Goal: Task Accomplishment & Management: Manage account settings

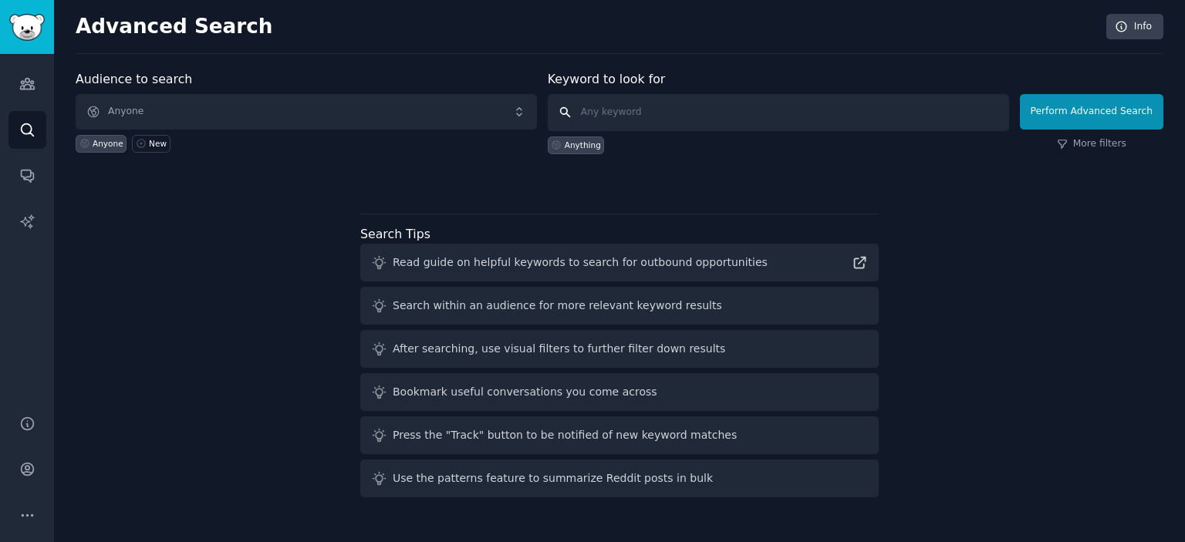
click at [704, 106] on input "text" at bounding box center [778, 112] width 461 height 37
click at [30, 134] on icon "Sidebar" at bounding box center [27, 130] width 16 height 16
click at [506, 166] on div "Audience to search Anyone Anyone New Keyword to look for Anything Perform Advan…" at bounding box center [620, 128] width 1088 height 116
click at [518, 200] on div "Audience to search Anyone Anyone New Keyword to look for Anything Perform Advan…" at bounding box center [620, 287] width 1088 height 434
click at [25, 233] on link "AI Reports" at bounding box center [27, 222] width 38 height 38
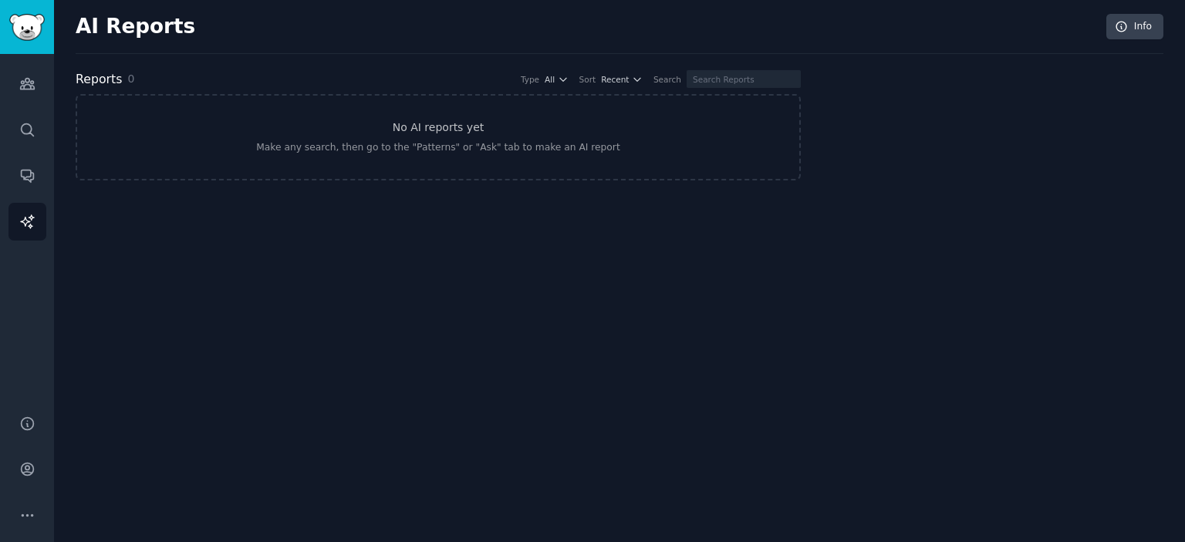
click at [562, 282] on div "AI Reports Info Reports 0 Type All Sort Recent Search No AI reports yet Make an…" at bounding box center [619, 271] width 1131 height 542
click at [33, 164] on link "Conversations" at bounding box center [27, 176] width 38 height 38
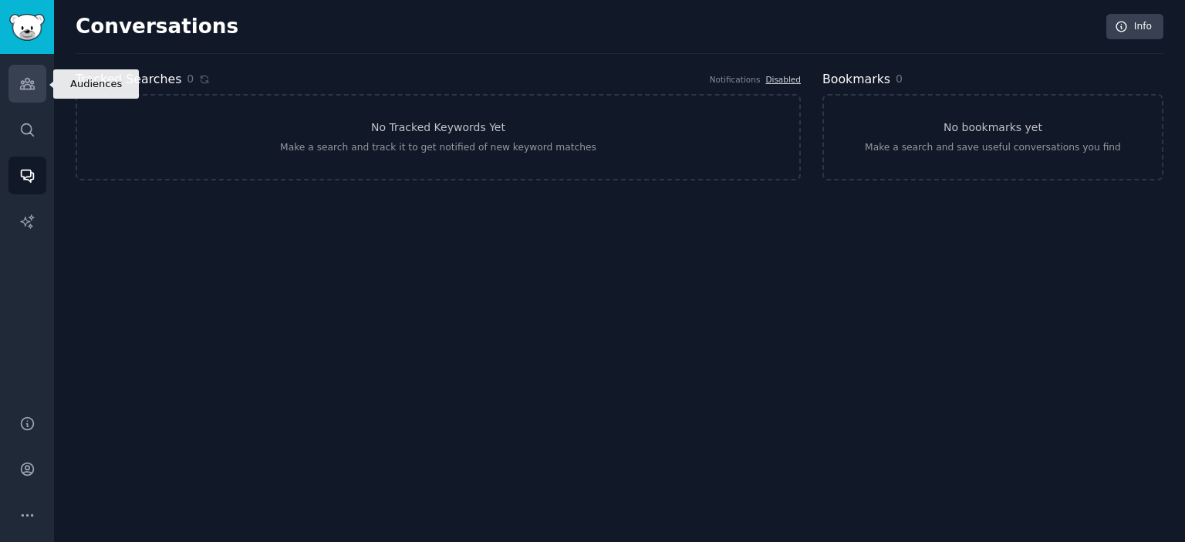
click at [27, 81] on icon "Sidebar" at bounding box center [27, 84] width 16 height 16
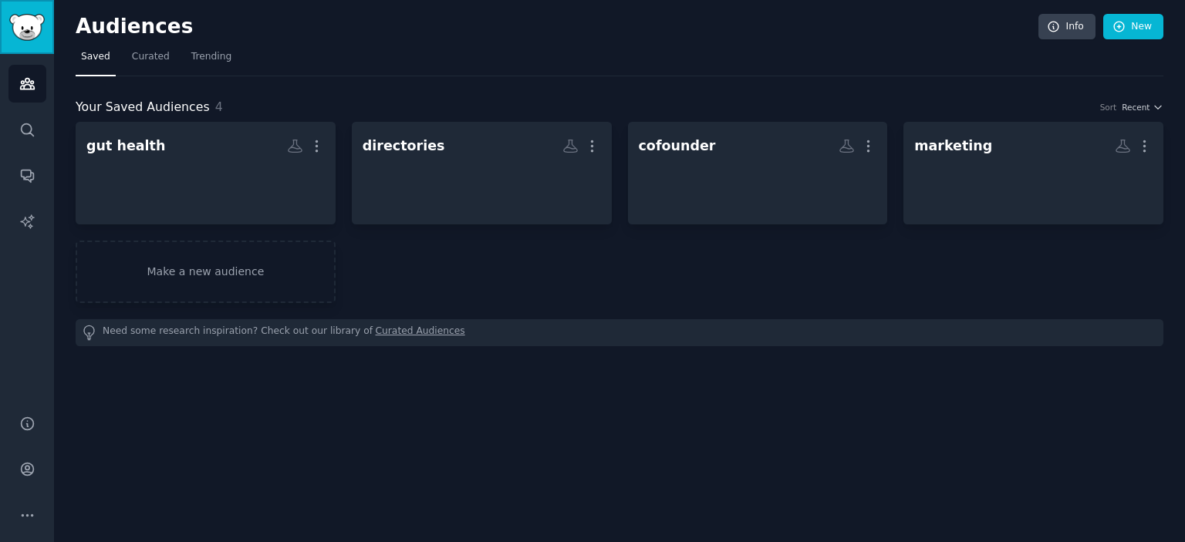
click at [32, 36] on link "Sidebar" at bounding box center [27, 27] width 54 height 54
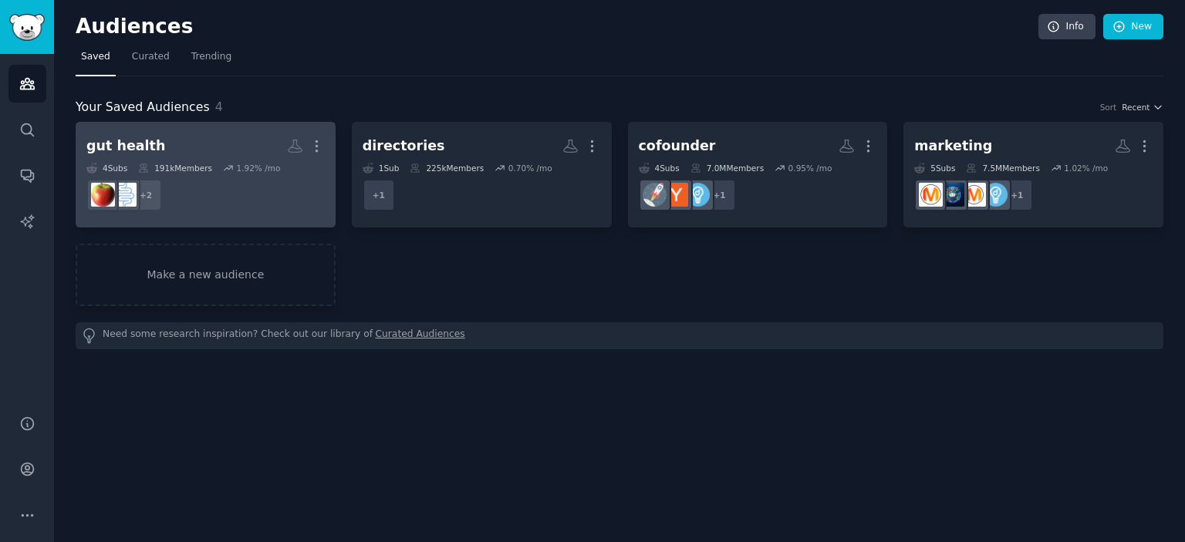
click at [312, 194] on dd "+ 2" at bounding box center [205, 195] width 238 height 43
click at [312, 153] on icon "button" at bounding box center [317, 146] width 16 height 16
click at [282, 178] on p "Delete" at bounding box center [274, 179] width 35 height 16
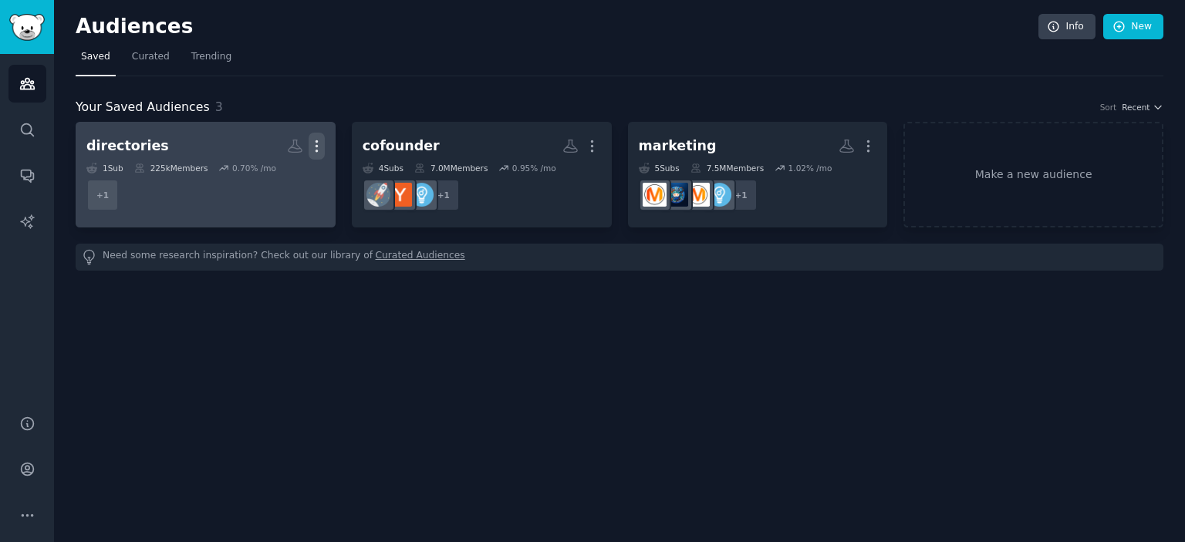
click at [311, 147] on icon "button" at bounding box center [317, 146] width 16 height 16
click at [252, 184] on icon at bounding box center [243, 179] width 16 height 16
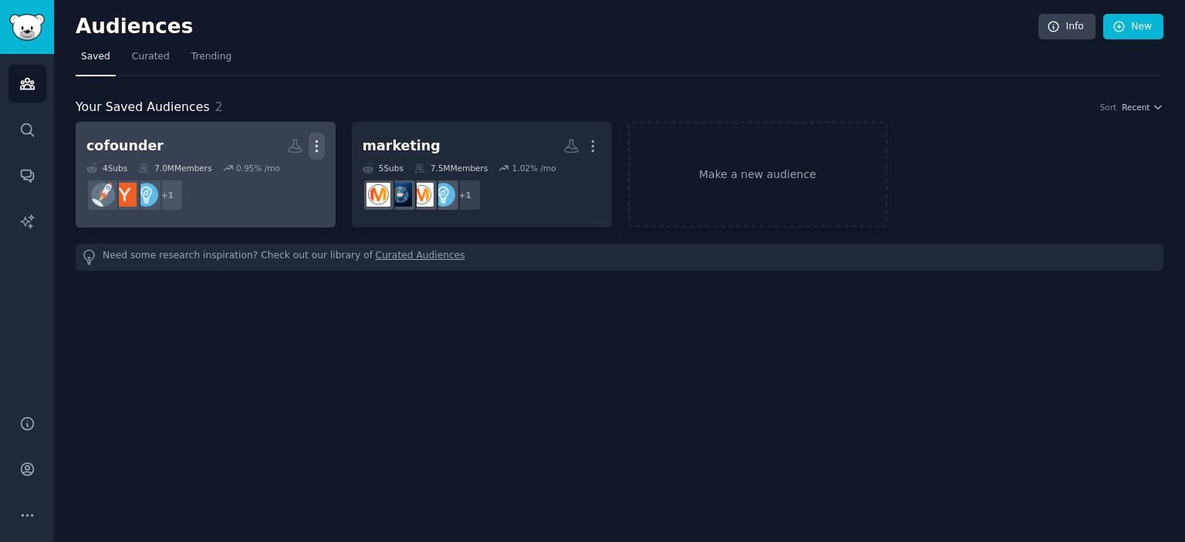
click at [312, 141] on icon "button" at bounding box center [317, 146] width 16 height 16
click at [242, 187] on div "Delete" at bounding box center [263, 179] width 73 height 32
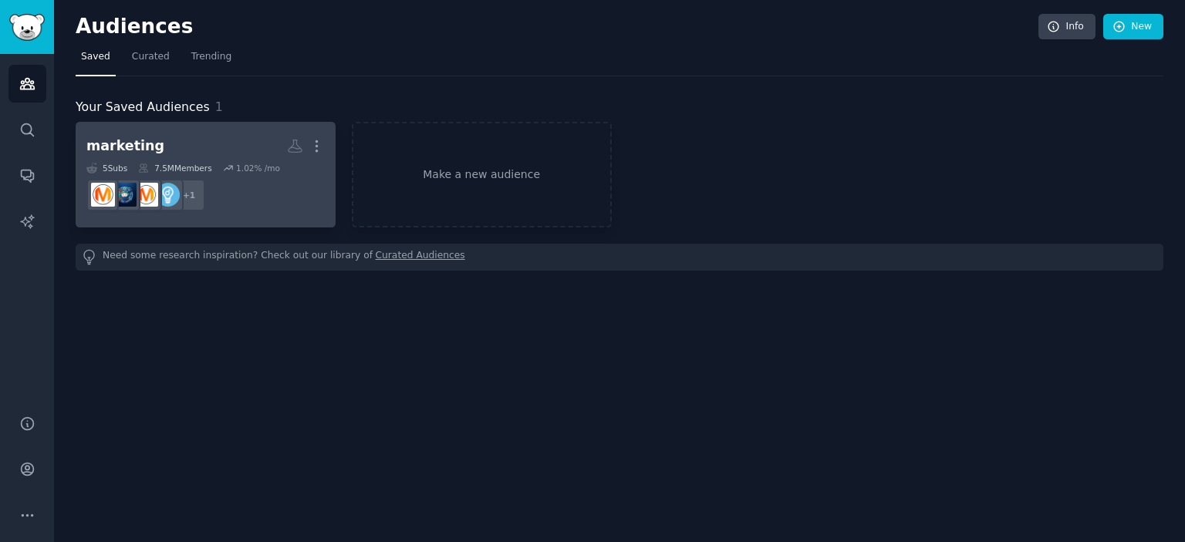
click at [326, 135] on link "marketing More 5 Sub s 7.5M Members 1.02 % /mo + 1" at bounding box center [206, 175] width 260 height 106
click at [311, 139] on icon "button" at bounding box center [317, 146] width 16 height 16
click at [272, 178] on p "Delete" at bounding box center [274, 179] width 35 height 16
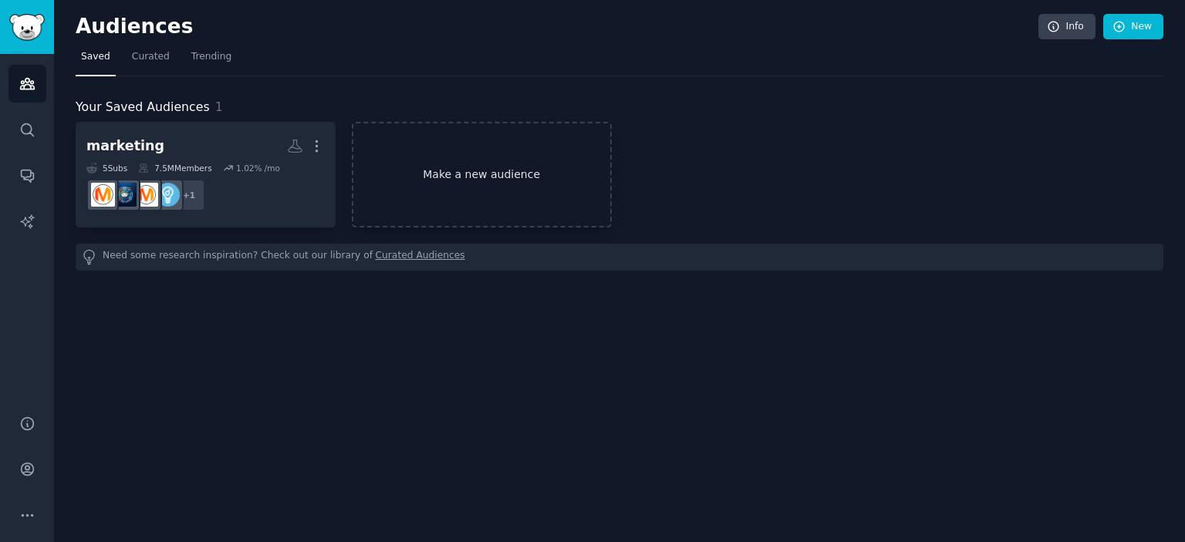
click at [426, 162] on link "Make a new audience" at bounding box center [482, 175] width 260 height 106
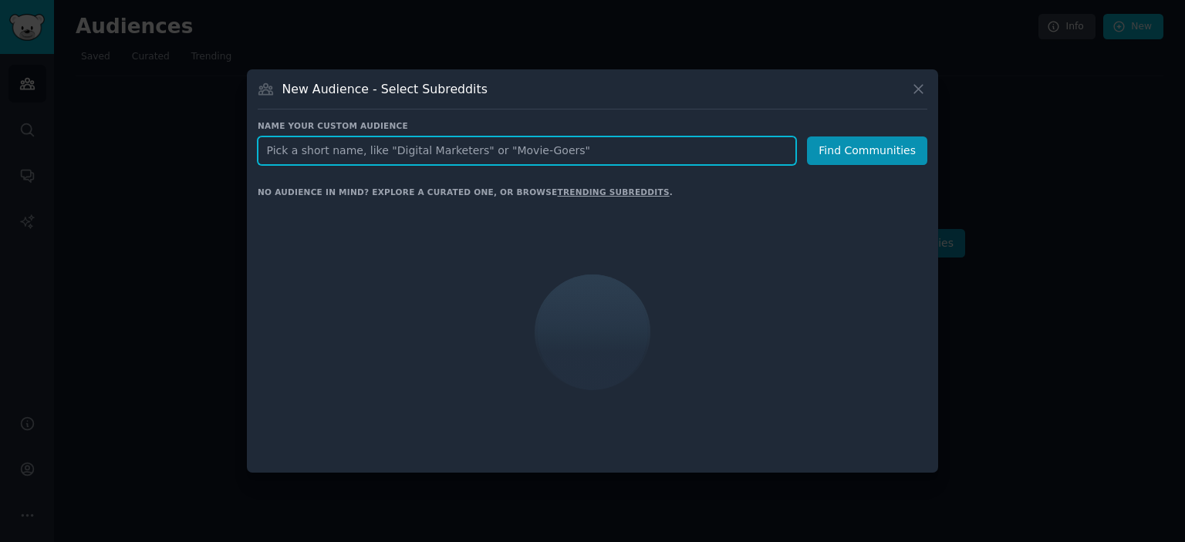
click at [632, 153] on input "text" at bounding box center [527, 151] width 539 height 29
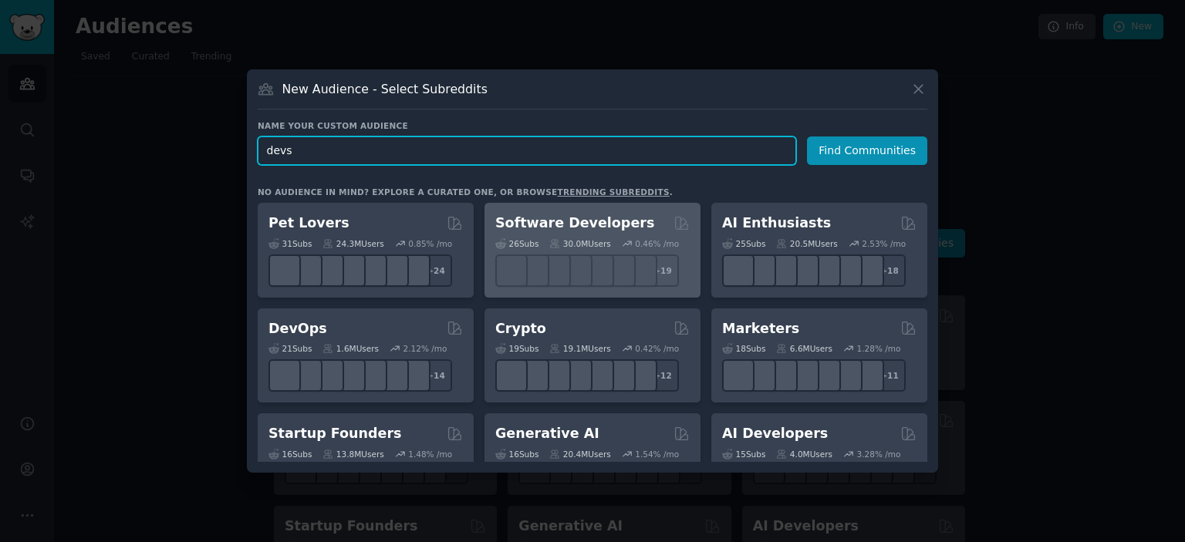
type input "devs"
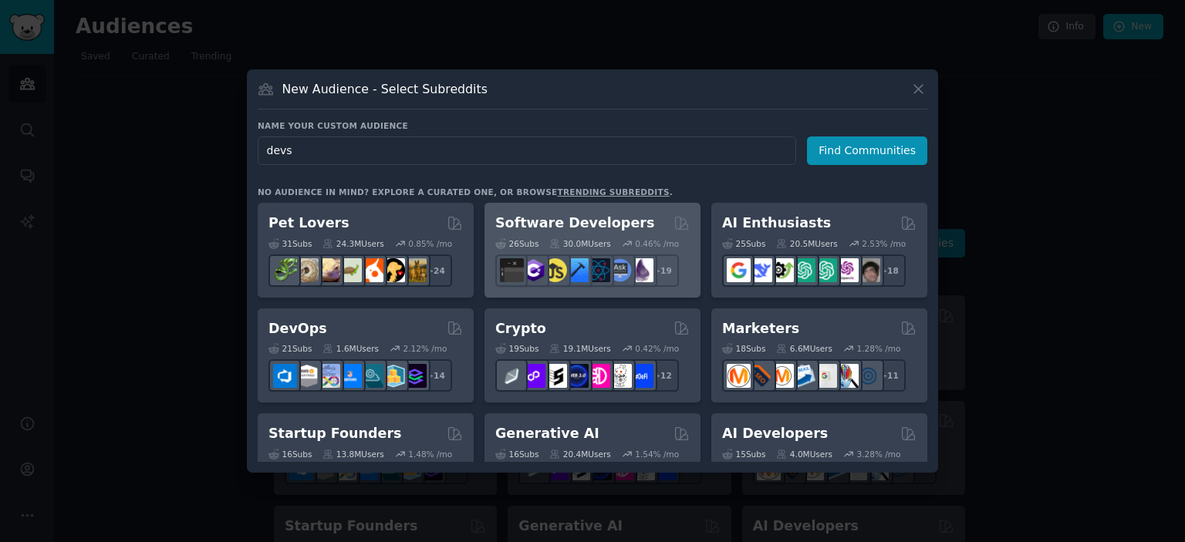
click at [616, 221] on h2 "Software Developers" at bounding box center [574, 223] width 159 height 19
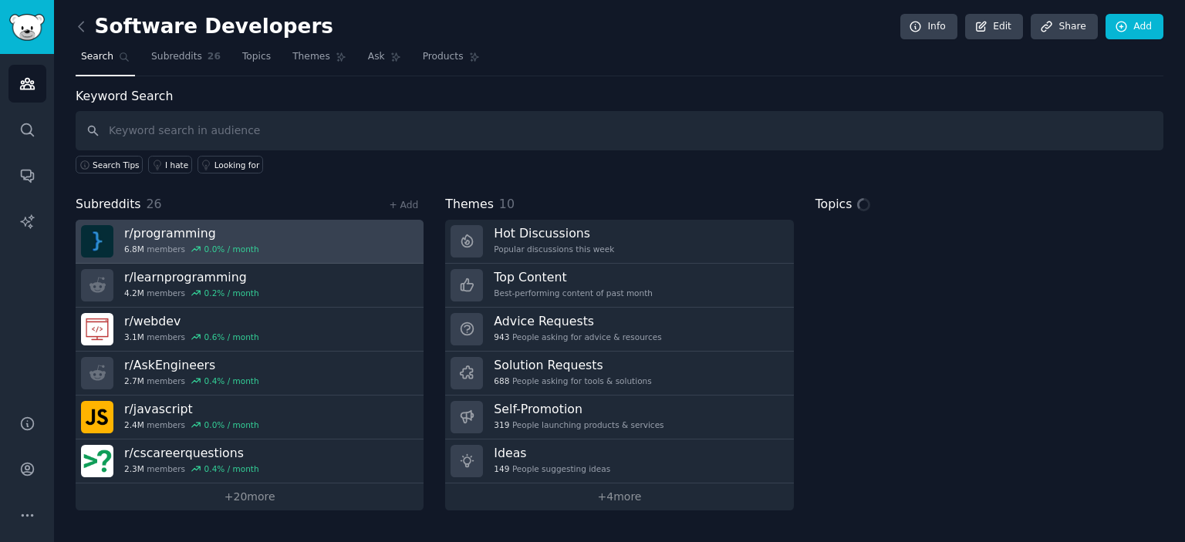
click at [265, 228] on link "r/ programming 6.8M members 0.0 % / month" at bounding box center [250, 242] width 348 height 44
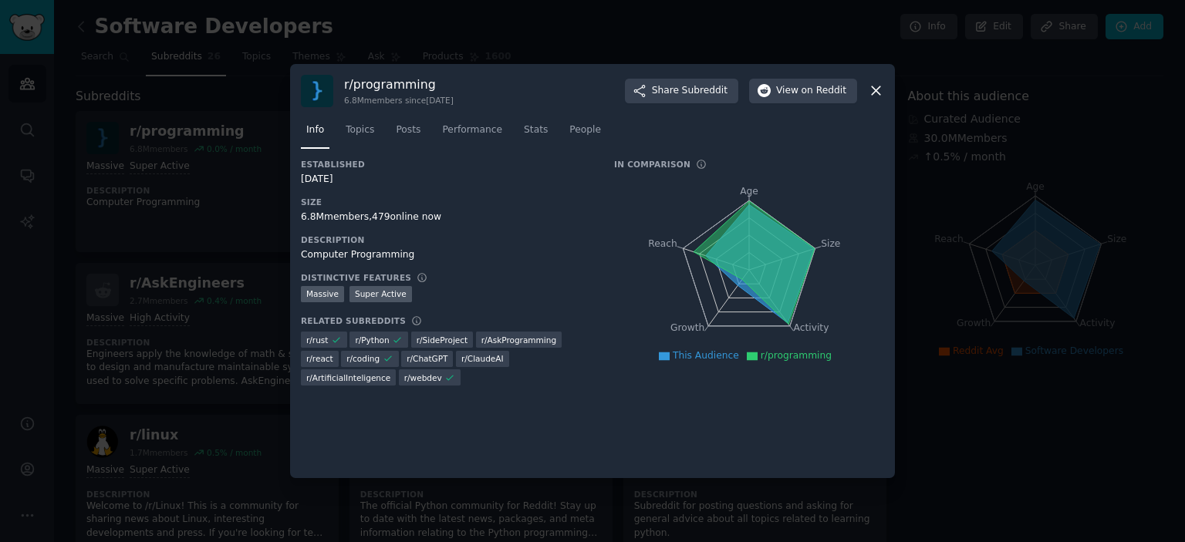
click at [876, 91] on icon at bounding box center [876, 91] width 8 height 8
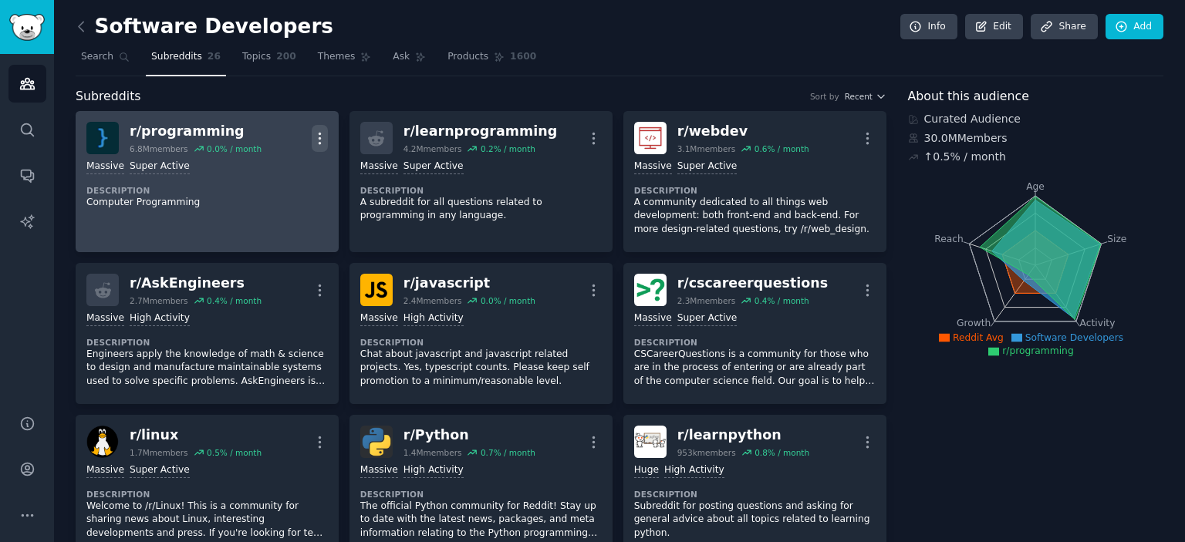
click at [317, 126] on button "More" at bounding box center [320, 138] width 16 height 27
click at [327, 174] on link "r/ programming 6.8M members 0.0 % / month More View Share Delete Massive Super …" at bounding box center [207, 181] width 263 height 141
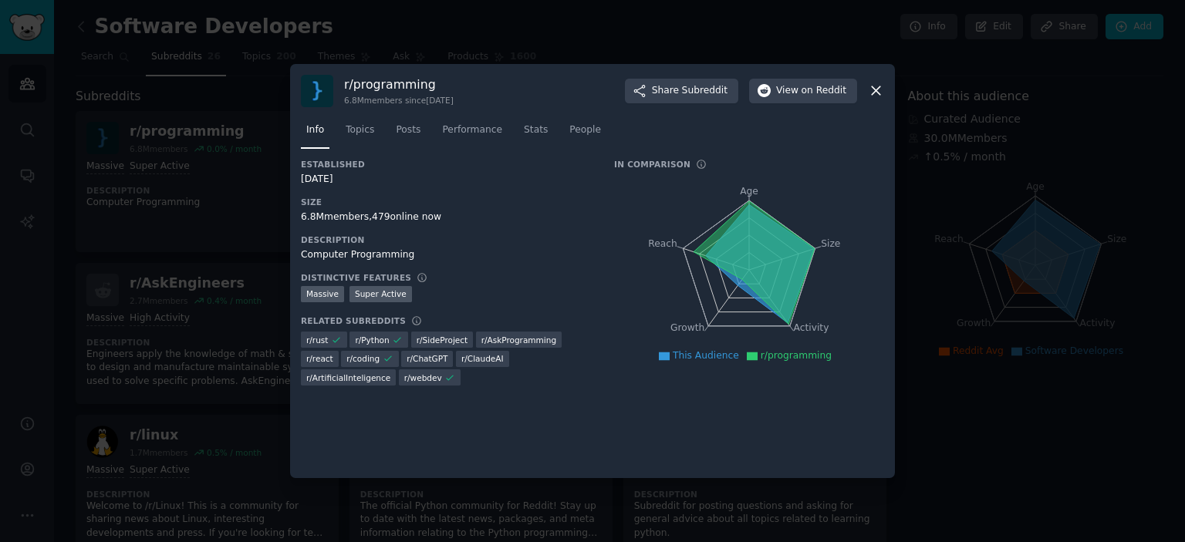
click at [874, 86] on icon at bounding box center [876, 91] width 16 height 16
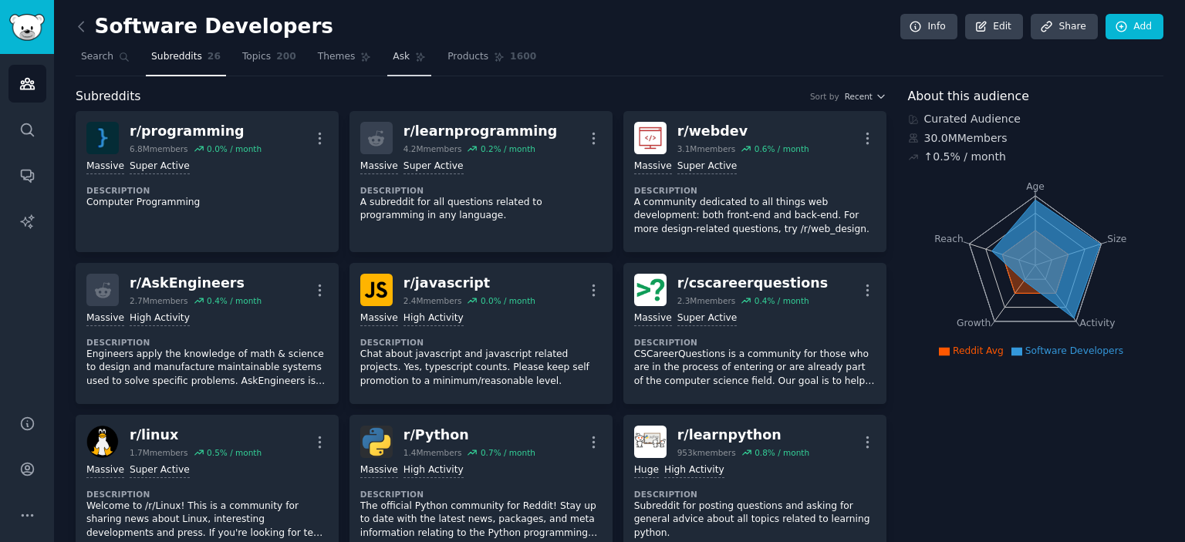
click at [393, 58] on span "Ask" at bounding box center [401, 57] width 17 height 14
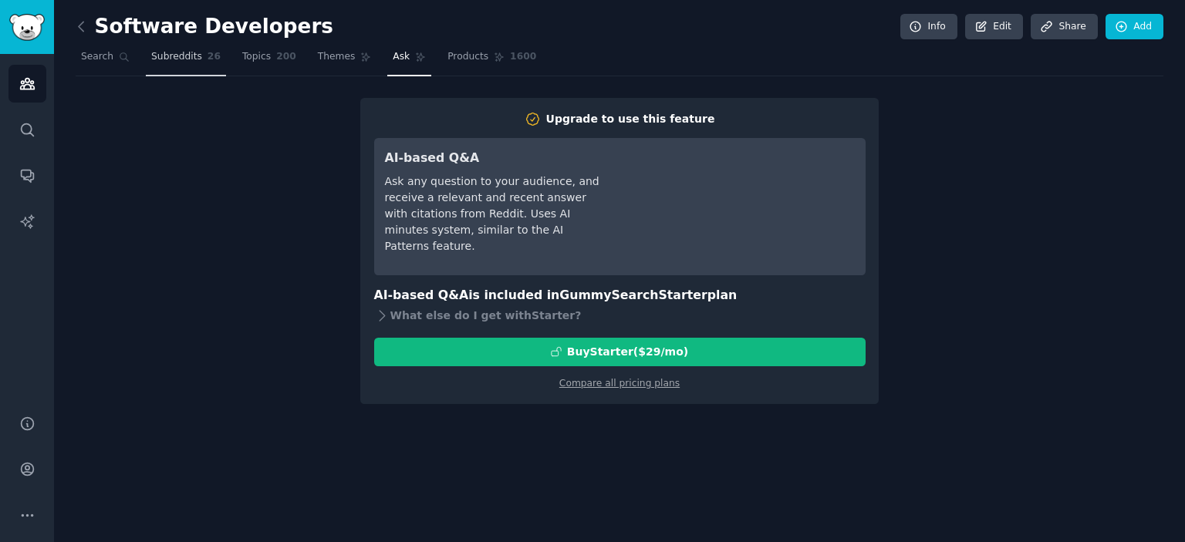
click at [164, 62] on span "Subreddits" at bounding box center [176, 57] width 51 height 14
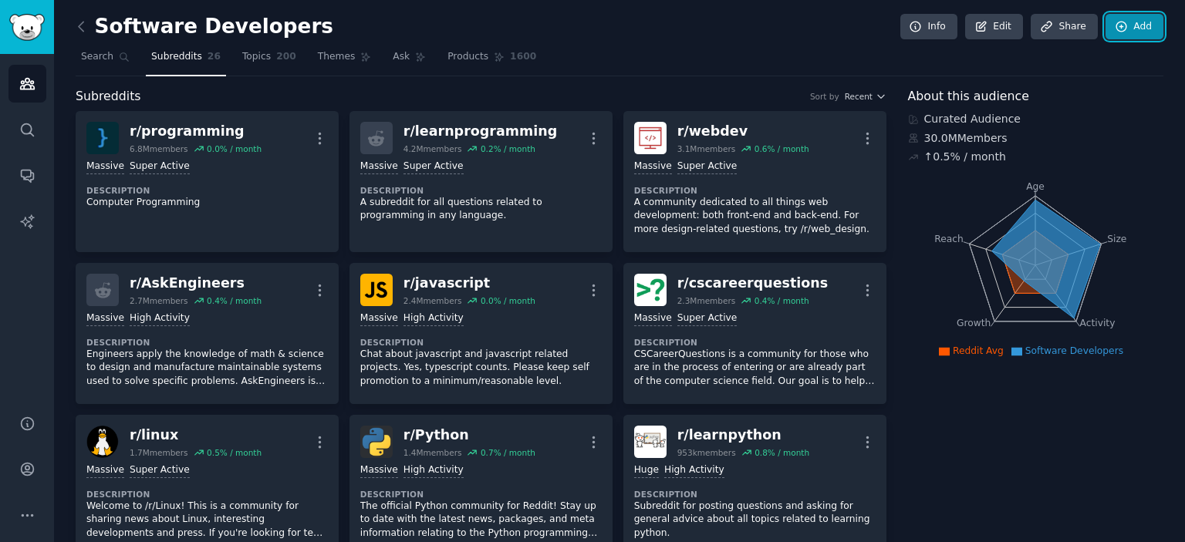
click at [1145, 21] on link "Add" at bounding box center [1135, 27] width 58 height 26
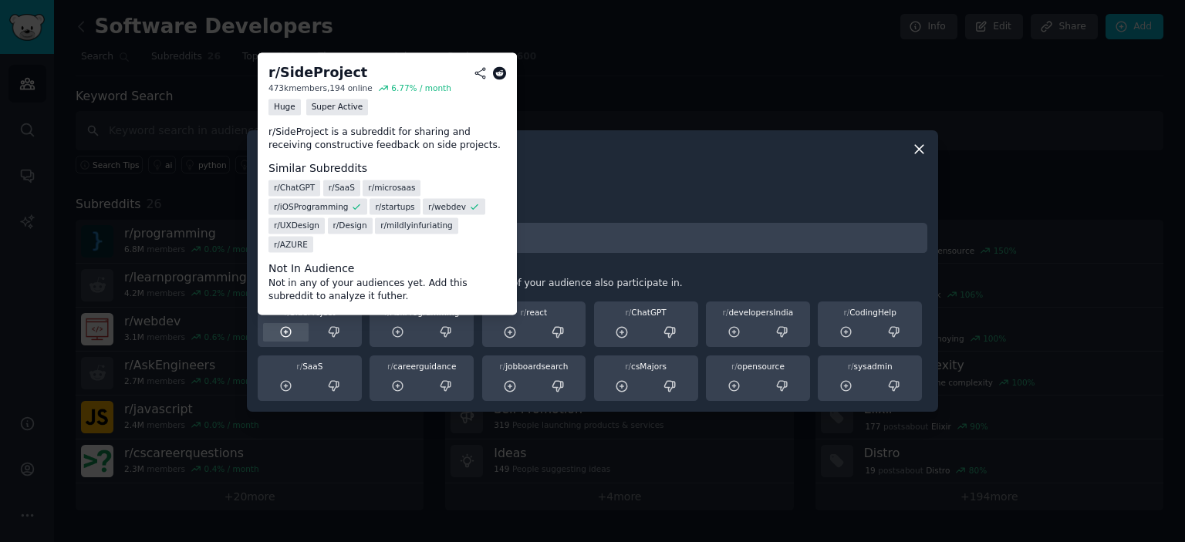
click at [281, 324] on div at bounding box center [286, 332] width 46 height 19
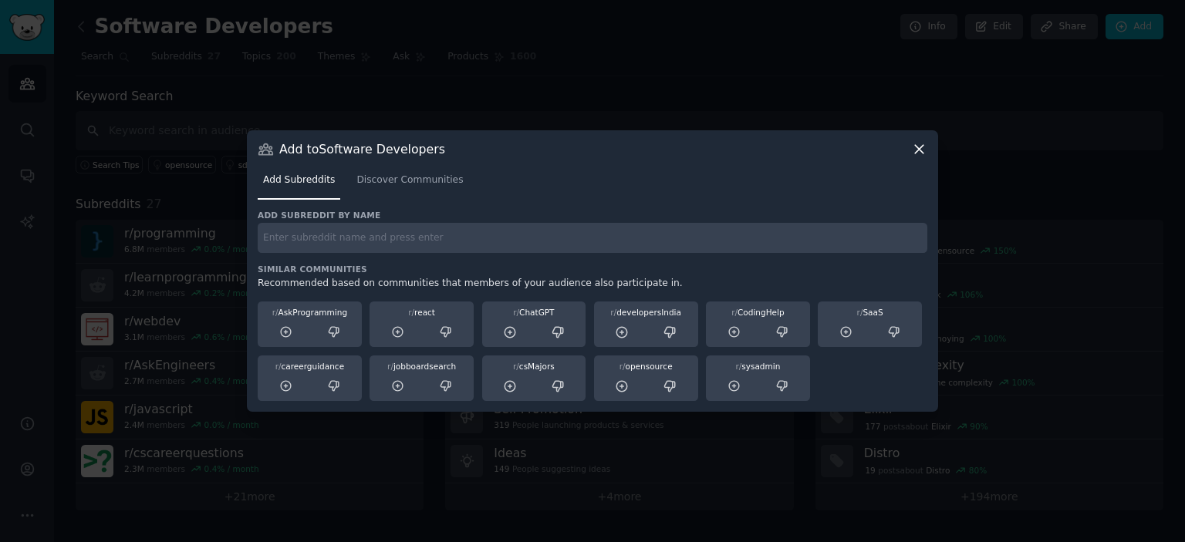
click at [923, 150] on icon at bounding box center [919, 149] width 16 height 16
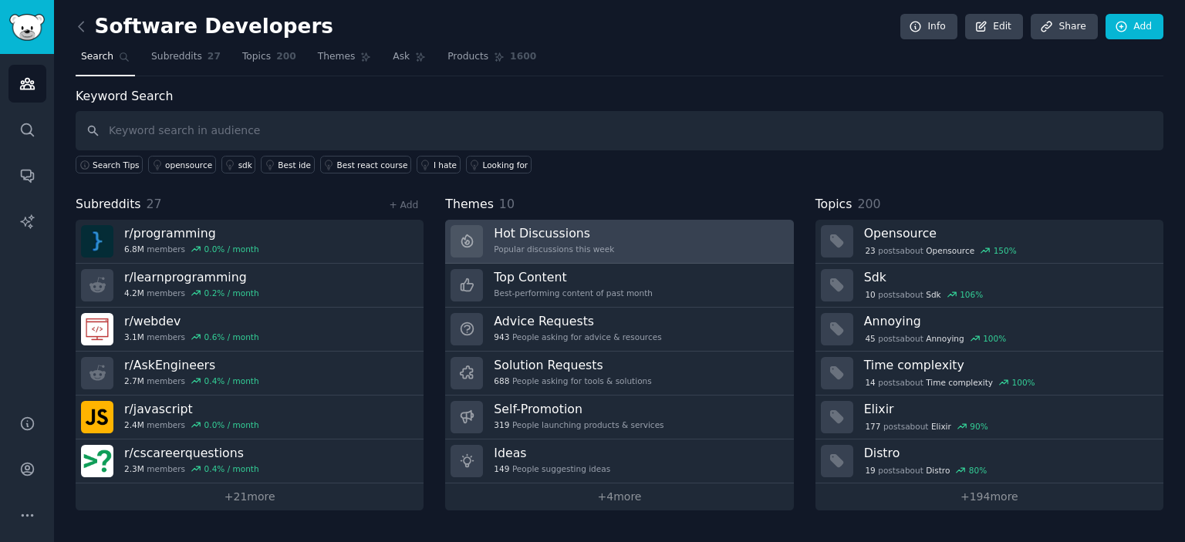
click at [504, 225] on h3 "Hot Discussions" at bounding box center [554, 233] width 120 height 16
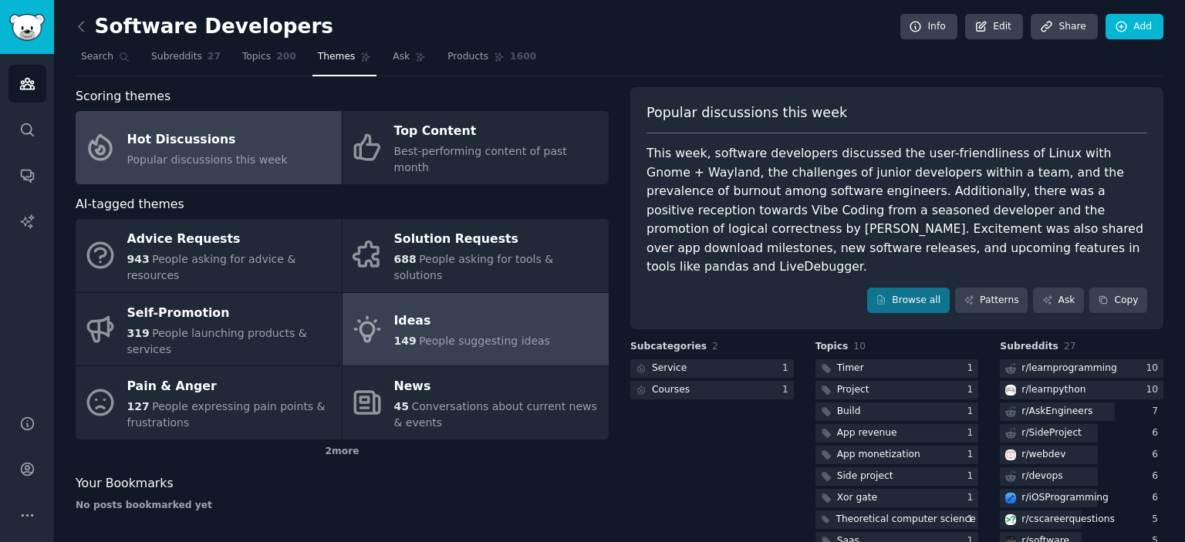
click at [437, 309] on div "Ideas" at bounding box center [472, 321] width 156 height 25
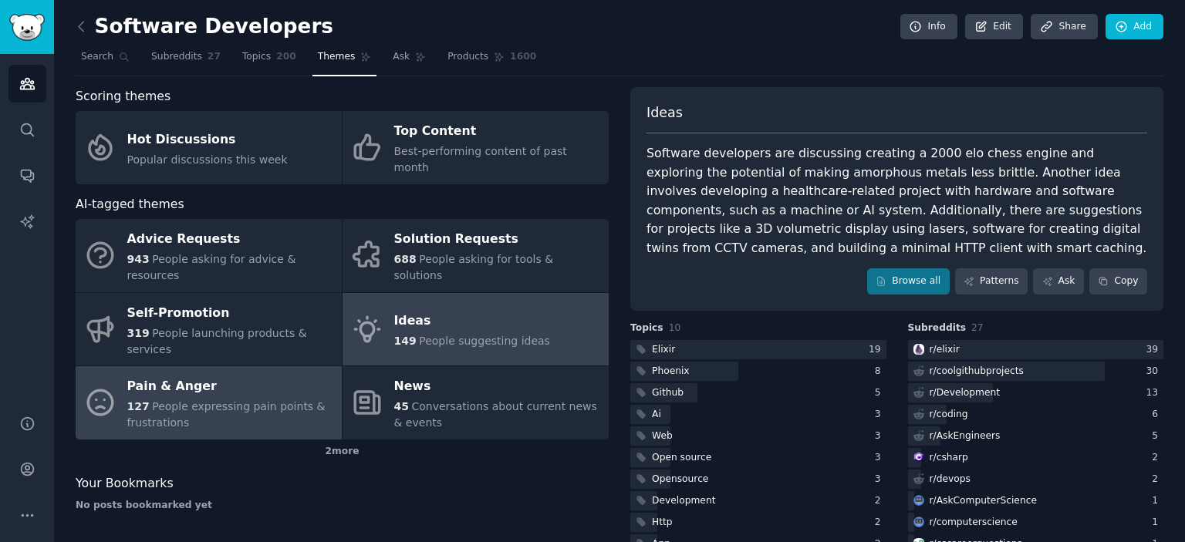
click at [225, 399] on div "127 People expressing pain points & frustrations" at bounding box center [230, 415] width 207 height 32
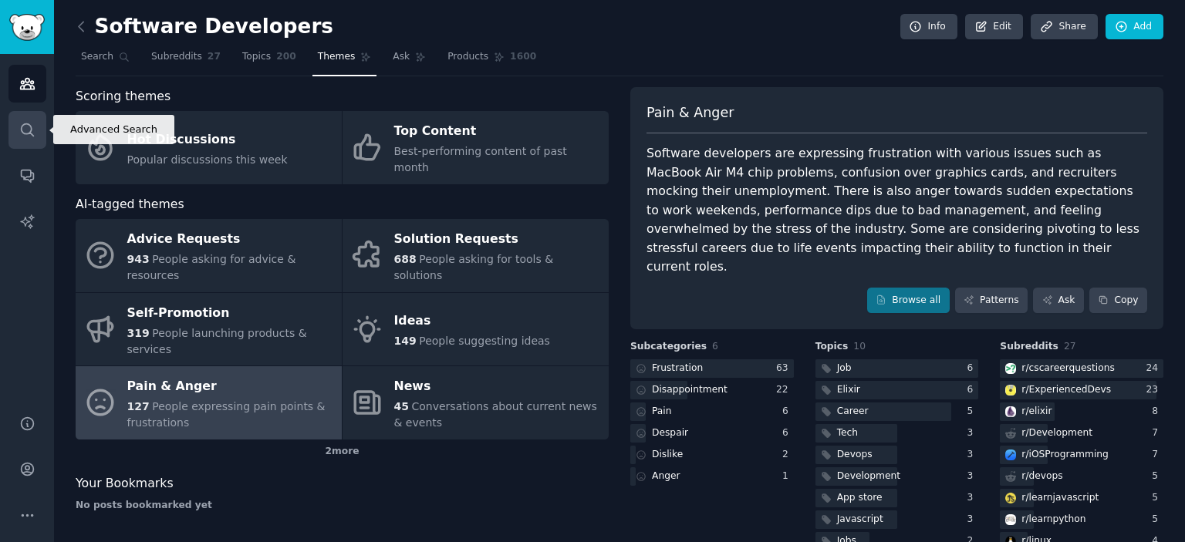
click at [22, 147] on link "Search" at bounding box center [27, 130] width 38 height 38
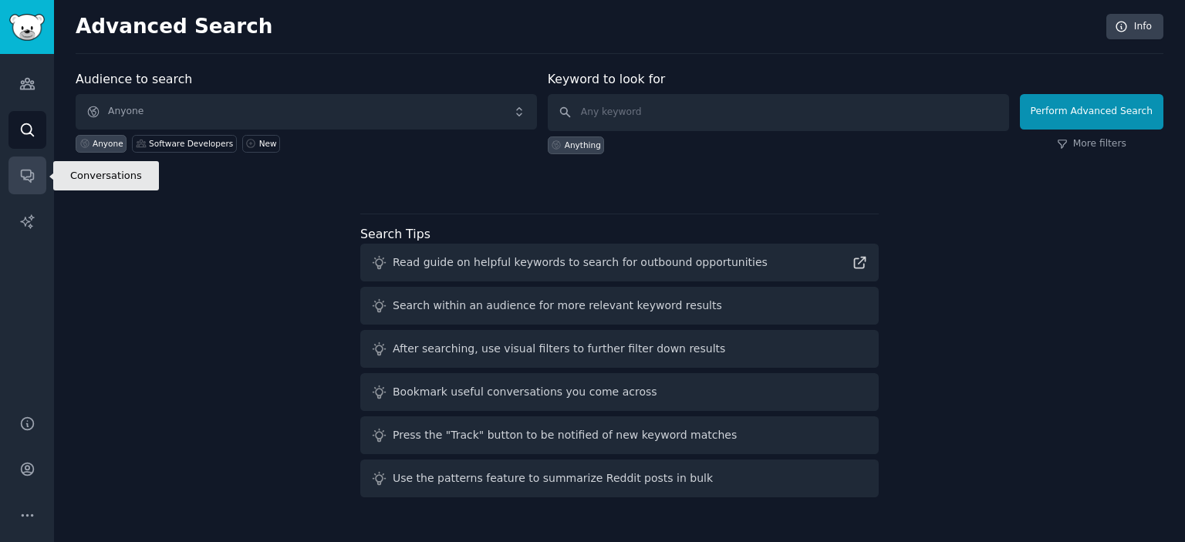
click at [29, 174] on icon "Sidebar" at bounding box center [27, 175] width 16 height 16
